Goal: Task Accomplishment & Management: Complete application form

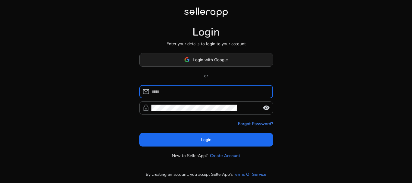
click at [219, 64] on span at bounding box center [206, 60] width 133 height 14
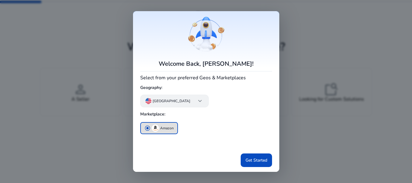
click at [196, 104] on span "keyboard_arrow_down" at bounding box center [199, 100] width 7 height 7
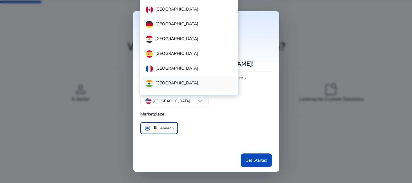
click at [174, 77] on div "[GEOGRAPHIC_DATA]" at bounding box center [189, 83] width 97 height 14
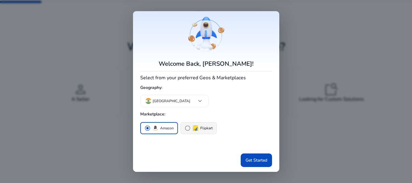
click at [187, 129] on span "radio_button_unchecked" at bounding box center [188, 128] width 6 height 6
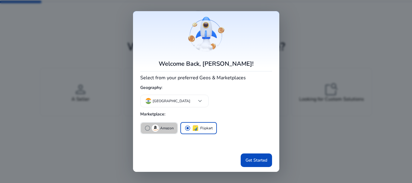
click at [149, 130] on span "radio_button_unchecked" at bounding box center [148, 128] width 6 height 6
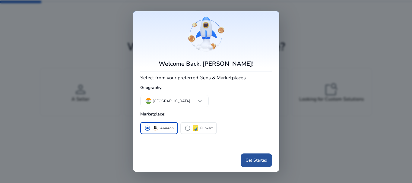
click at [264, 161] on span "Get Started" at bounding box center [257, 160] width 22 height 6
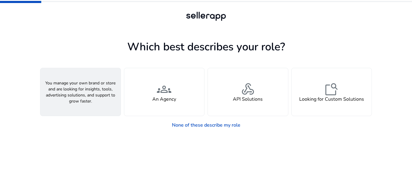
click at [98, 98] on div "person A Seller" at bounding box center [80, 92] width 80 height 48
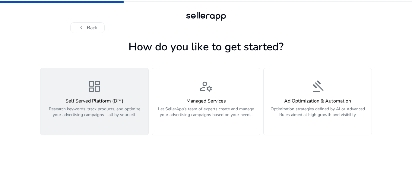
click at [98, 116] on p "Research keywords, track products, and optimize your advertising campaigns – al…" at bounding box center [94, 115] width 101 height 18
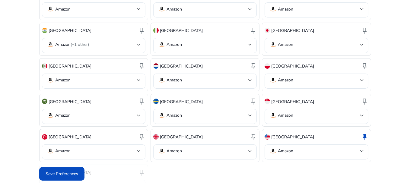
scroll to position [266, 0]
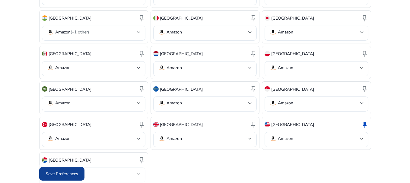
click at [60, 175] on span "Save Preferences" at bounding box center [62, 174] width 33 height 6
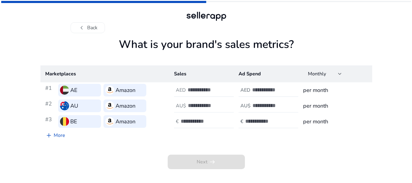
scroll to position [0, 0]
click at [123, 88] on h3 "Amazon" at bounding box center [125, 90] width 20 height 8
click at [82, 31] on span "chevron_left" at bounding box center [81, 27] width 7 height 7
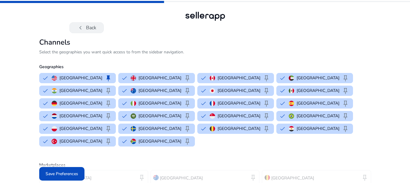
click at [83, 30] on span "chevron_left" at bounding box center [80, 27] width 7 height 7
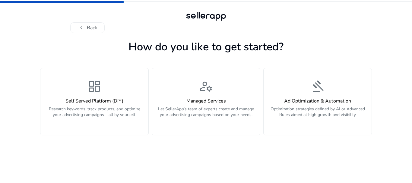
click at [83, 30] on span "chevron_left" at bounding box center [81, 27] width 7 height 7
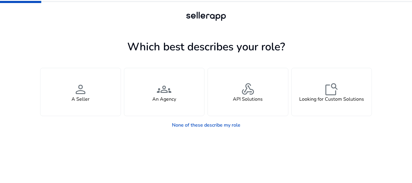
click at [83, 30] on div at bounding box center [206, 27] width 272 height 11
click at [178, 125] on link "None of these describe my role" at bounding box center [206, 125] width 78 height 12
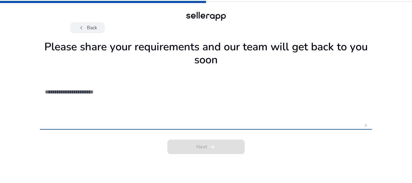
click at [92, 31] on button "chevron_left Back" at bounding box center [87, 27] width 34 height 11
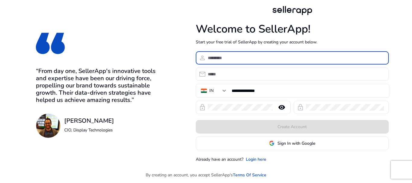
click at [220, 59] on input at bounding box center [296, 58] width 176 height 7
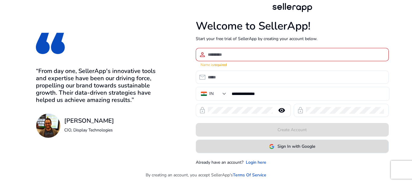
click at [275, 144] on span "Sign In with Google" at bounding box center [292, 146] width 46 height 6
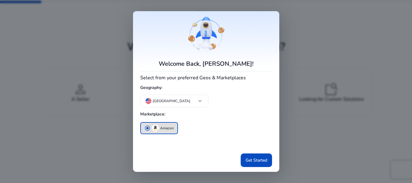
click at [285, 28] on div at bounding box center [206, 91] width 412 height 183
